Goal: Transaction & Acquisition: Purchase product/service

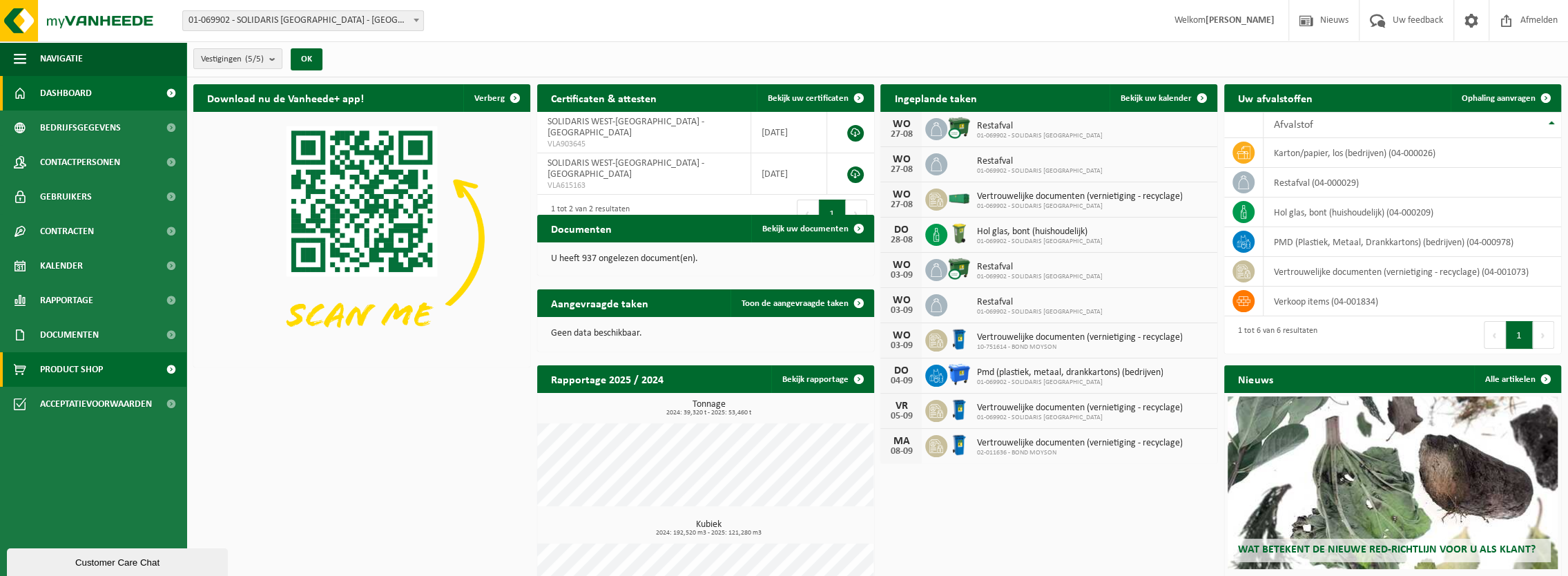
click at [82, 367] on span "Product Shop" at bounding box center [71, 369] width 62 height 34
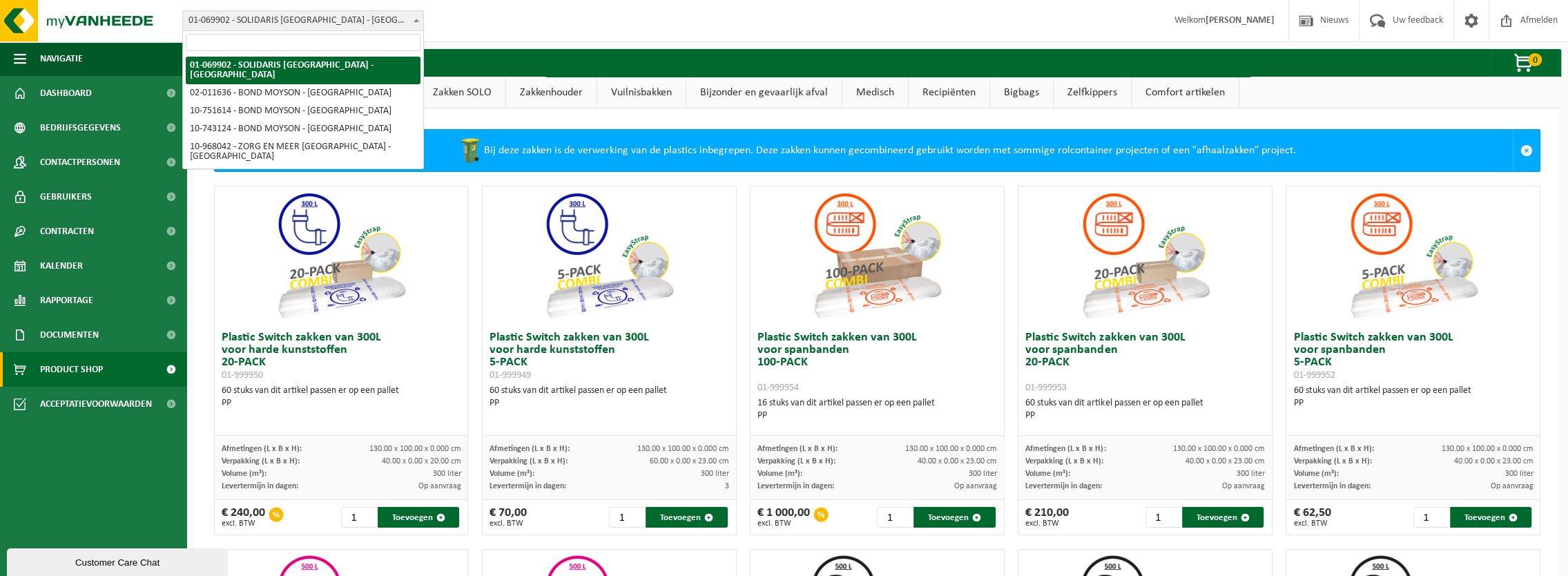
click at [416, 20] on b at bounding box center [416, 20] width 6 height 3
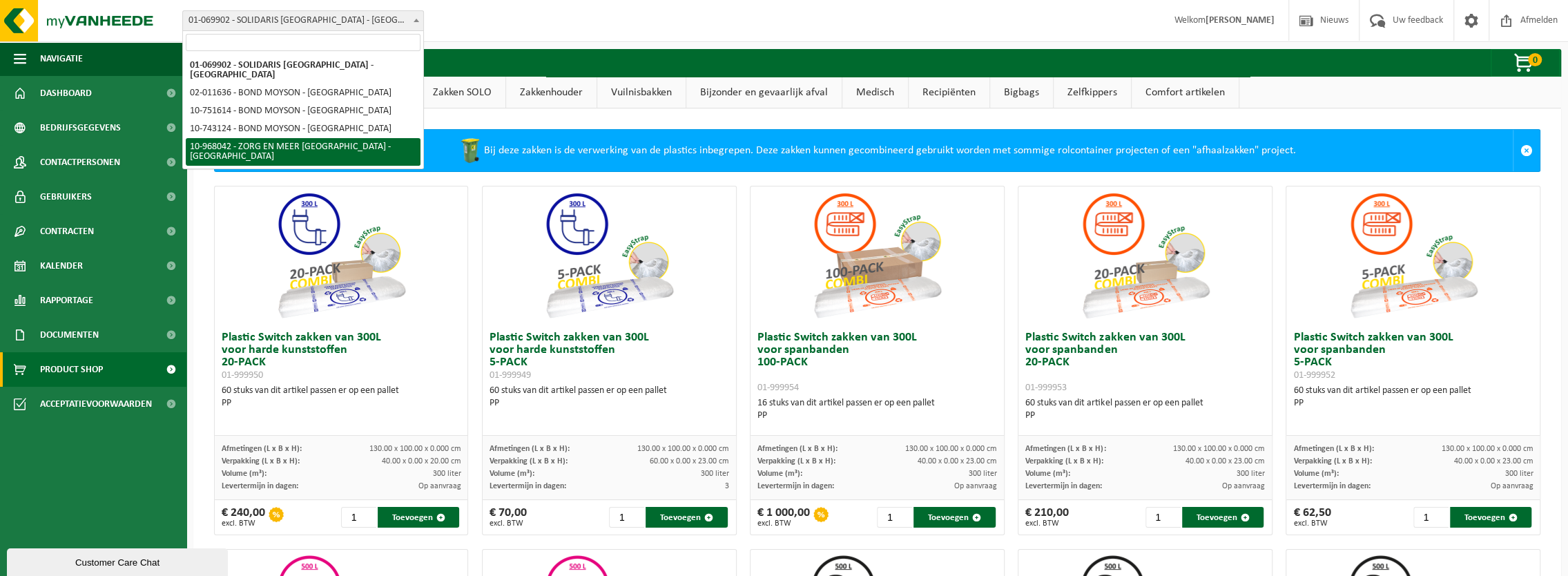
select select "154087"
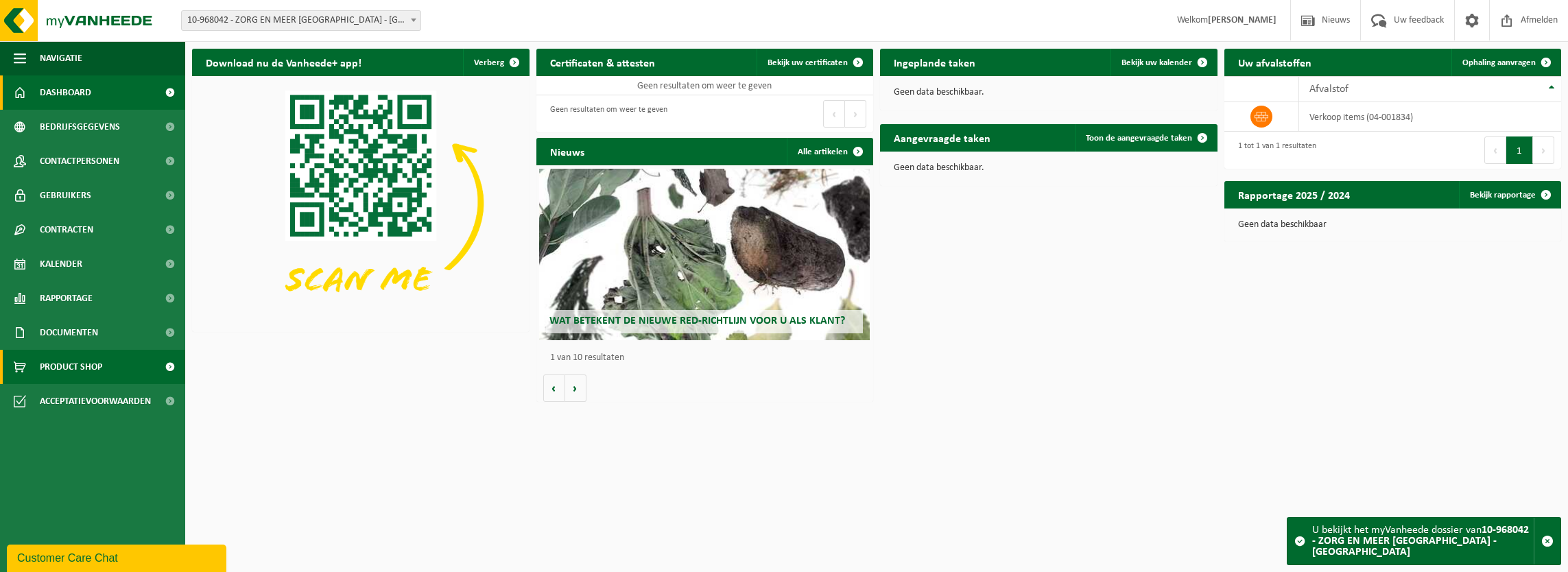
click at [107, 366] on link "Product Shop" at bounding box center [93, 366] width 185 height 34
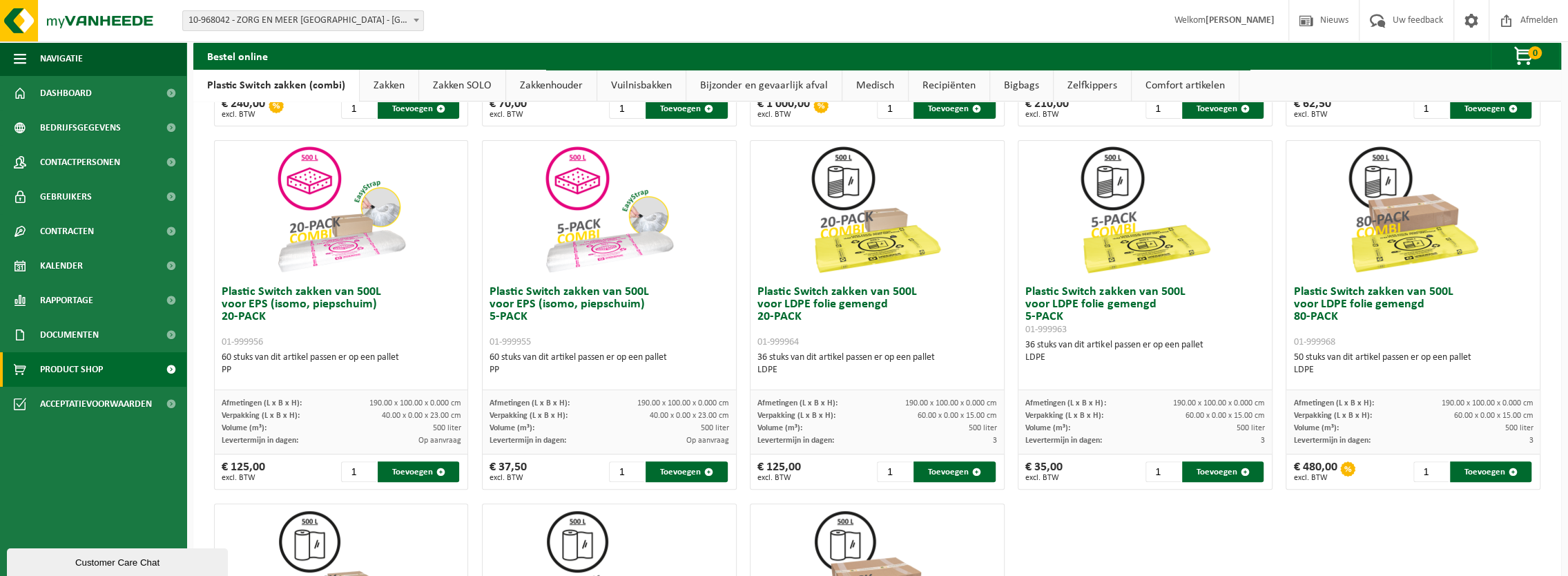
scroll to position [415, 0]
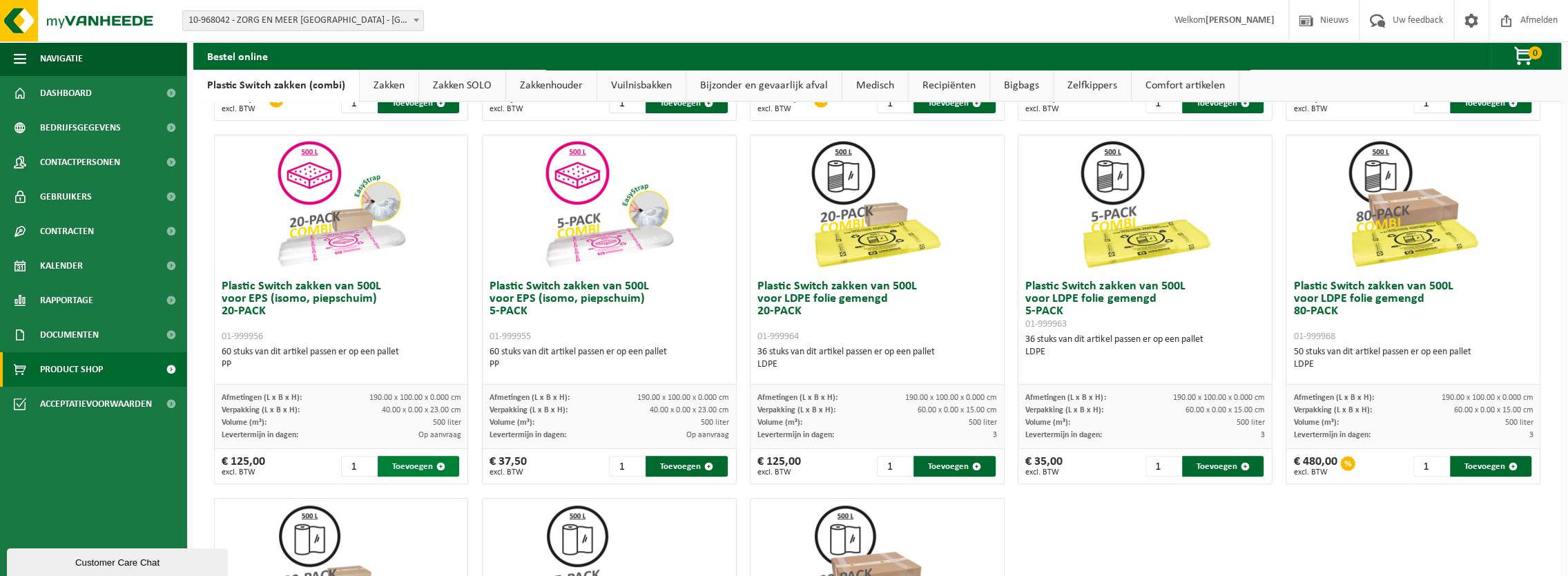
click at [428, 465] on button "Toevoegen" at bounding box center [419, 465] width 82 height 21
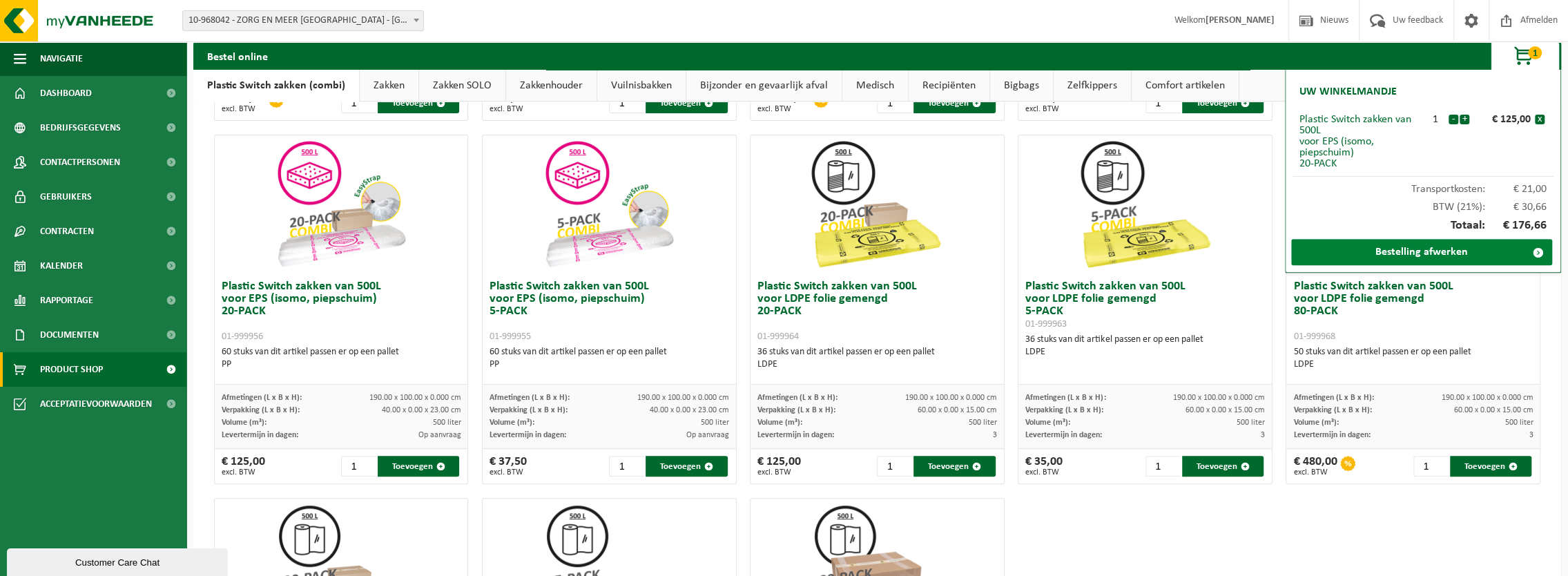
click at [1443, 248] on link "Bestelling afwerken" at bounding box center [1422, 252] width 261 height 27
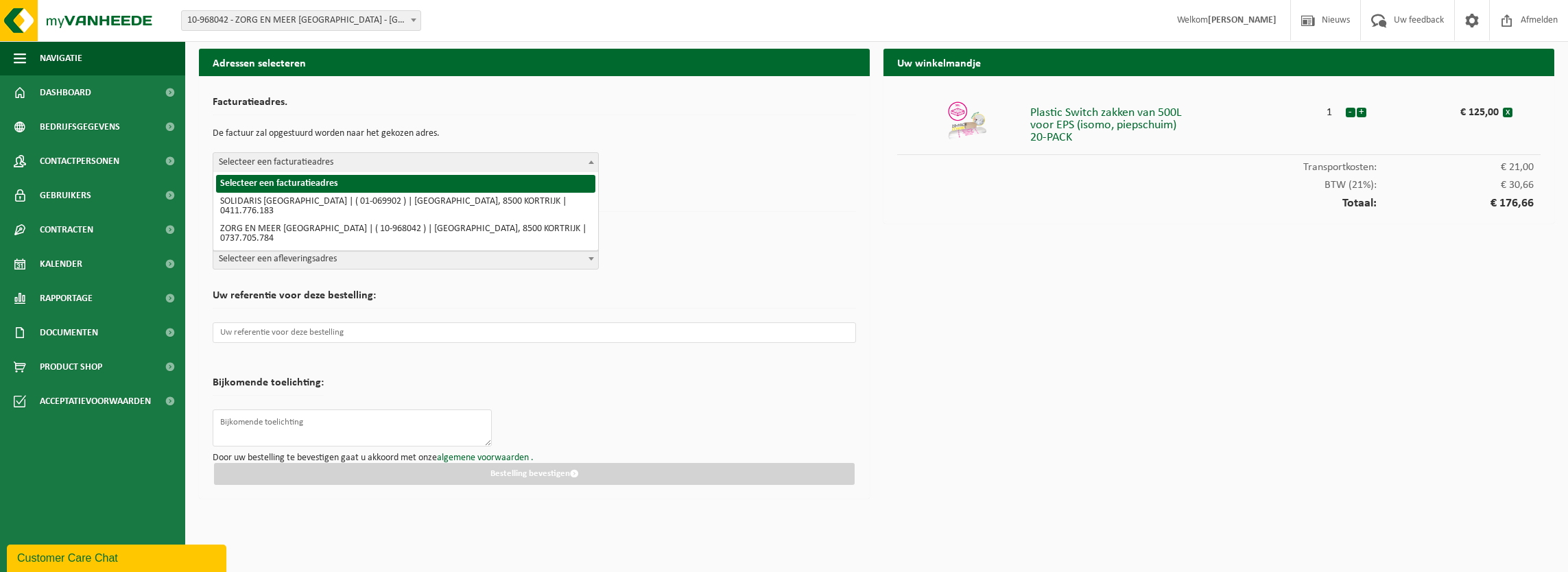
click at [593, 157] on span at bounding box center [591, 162] width 14 height 18
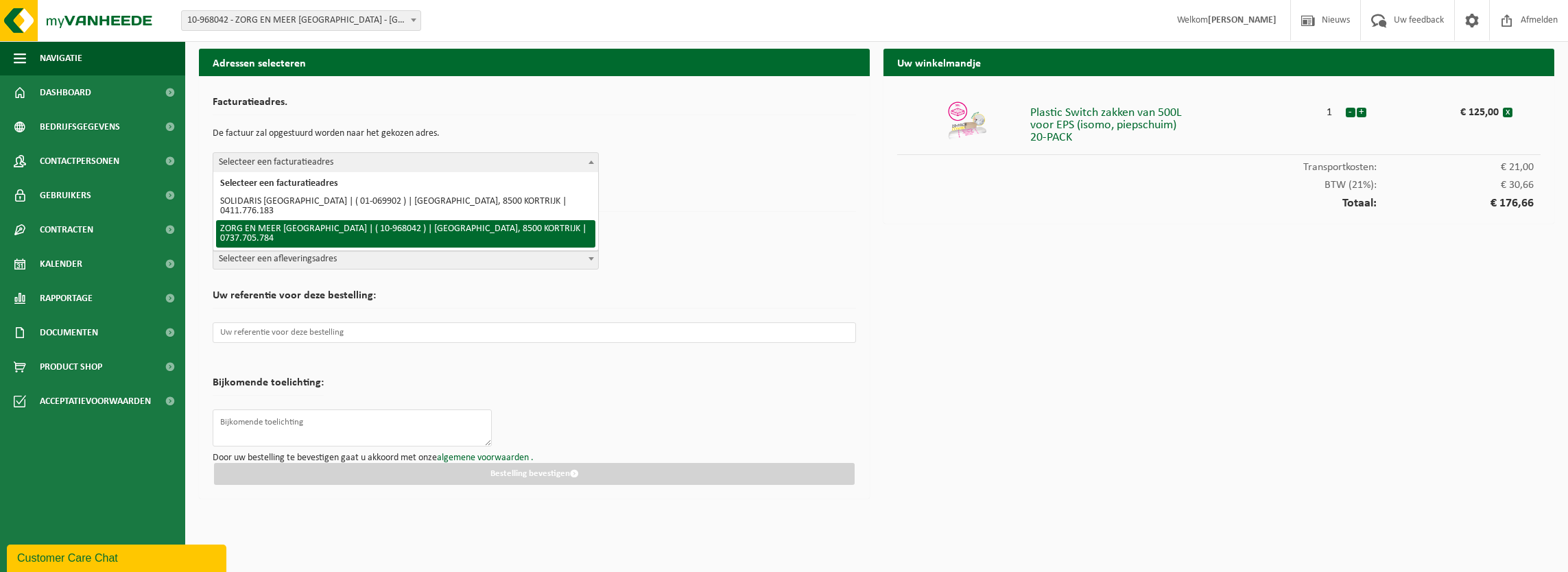
select select "154087"
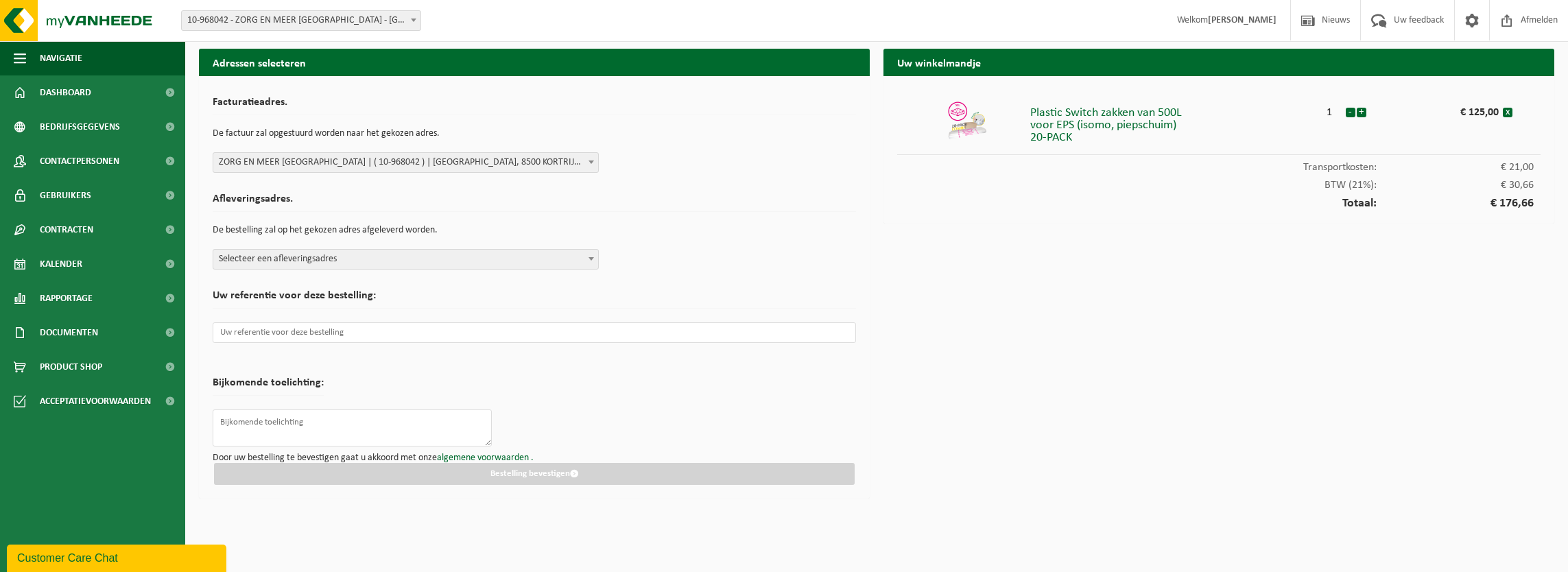
click at [590, 257] on b at bounding box center [591, 259] width 6 height 3
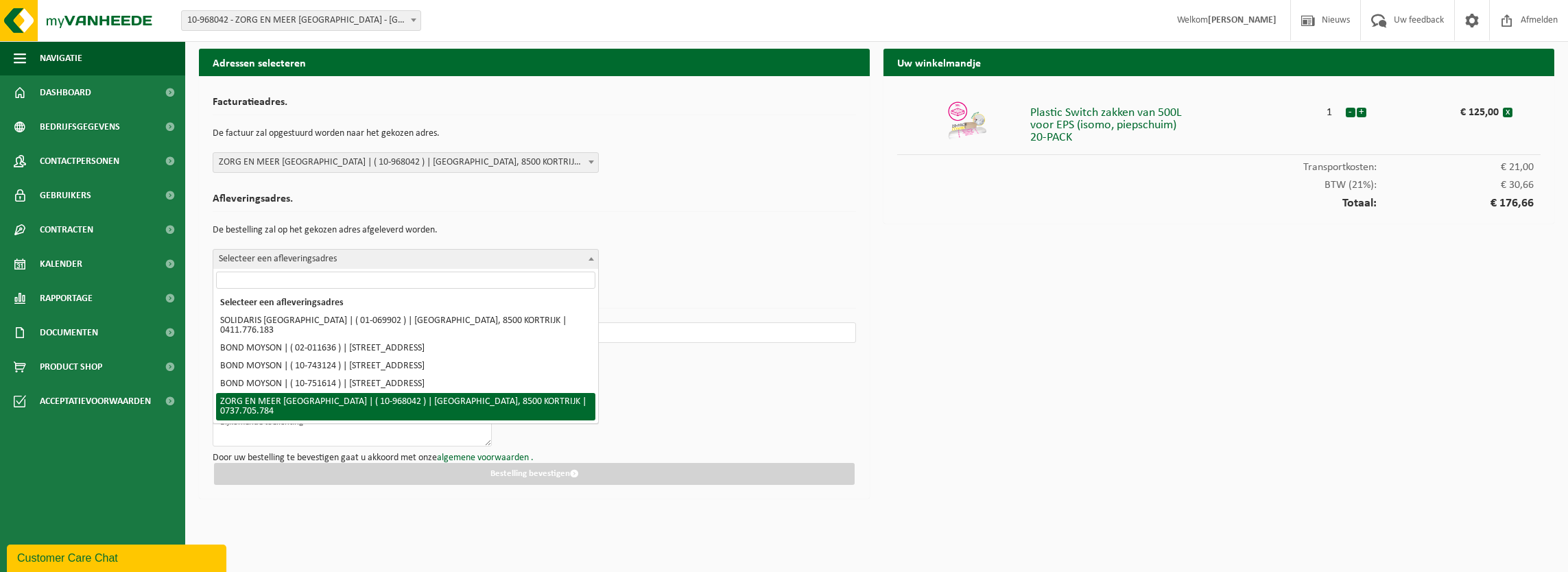
select select "154087"
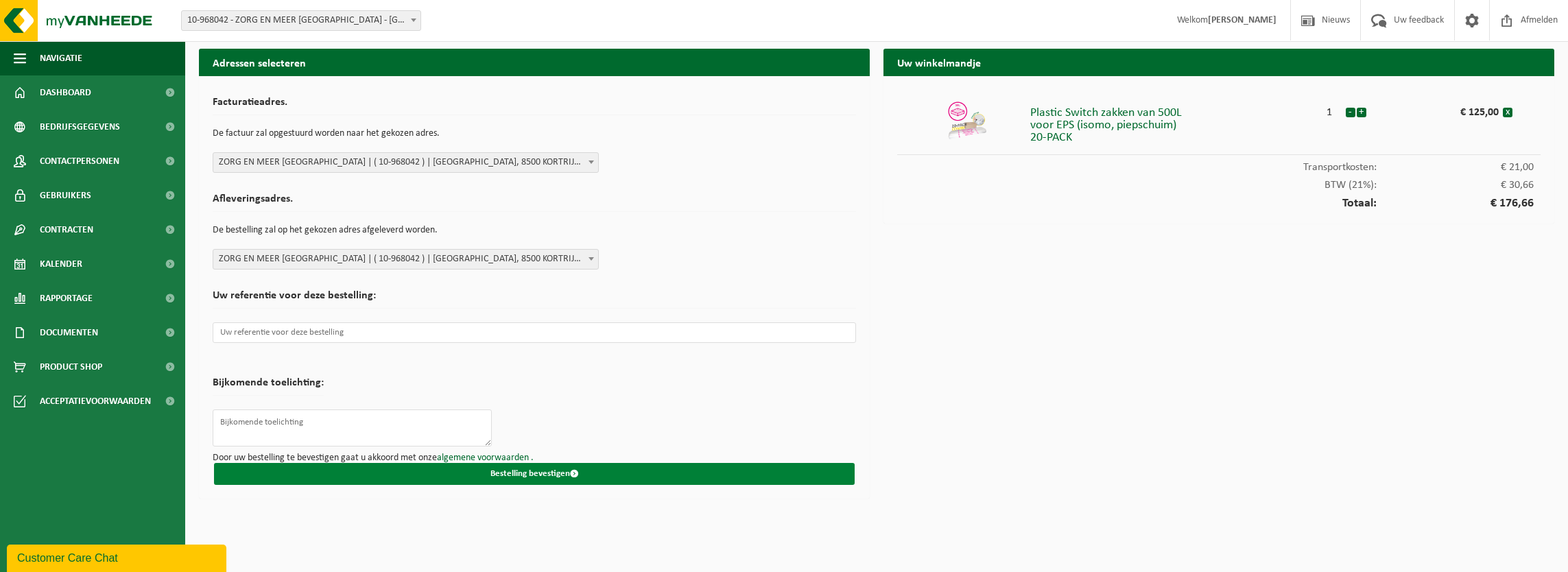
click at [518, 473] on button "Bestelling bevestigen" at bounding box center [534, 474] width 641 height 22
